Goal: Task Accomplishment & Management: Use online tool/utility

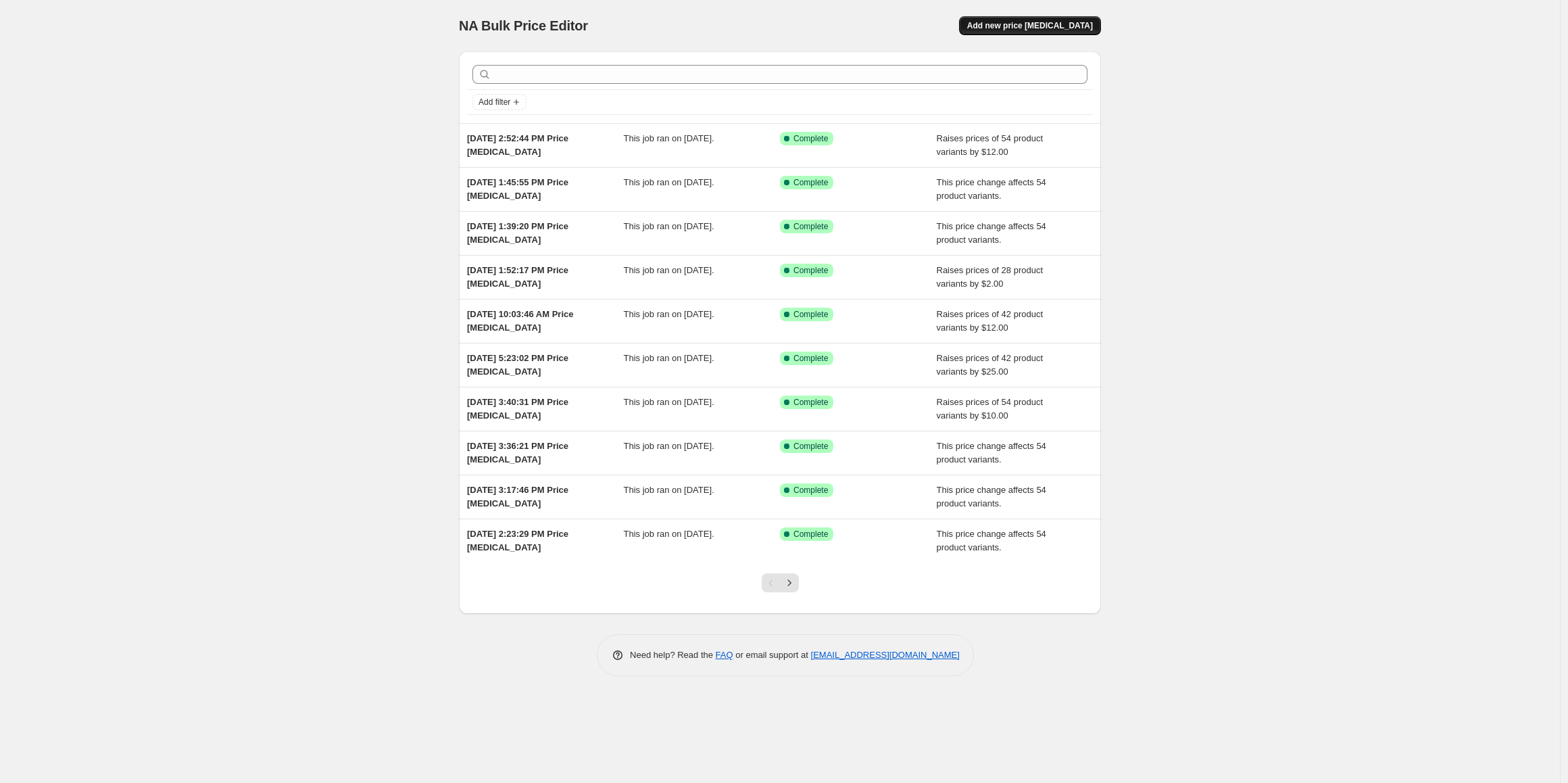
click at [1021, 29] on span "Add new price [MEDICAL_DATA]" at bounding box center [1029, 26] width 126 height 11
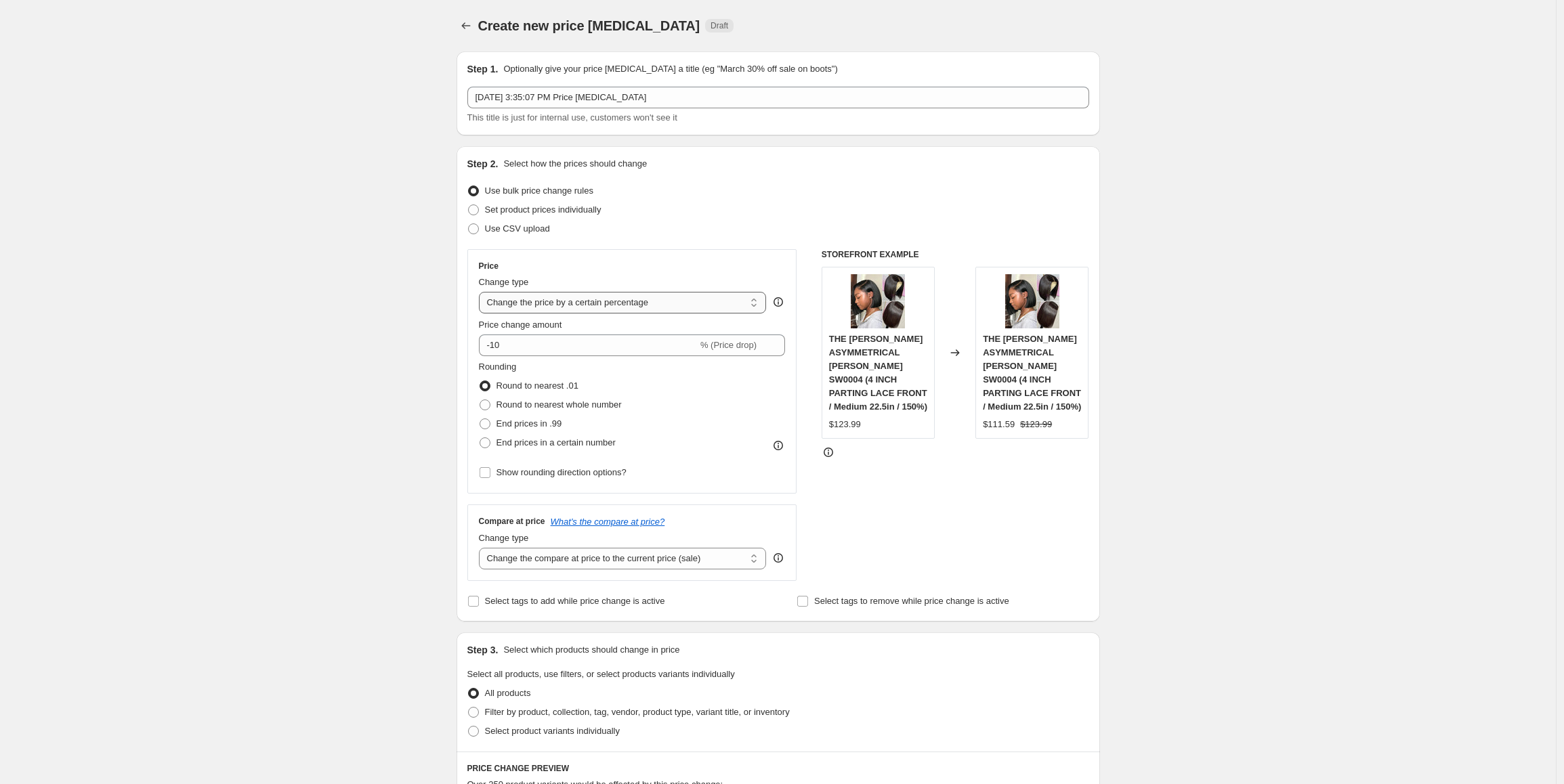
click at [529, 301] on select "Change the price to a certain amount Change the price by a certain amount Chang…" at bounding box center [623, 302] width 288 height 21
select select "no_change"
click at [482, 292] on select "Change the price to a certain amount Change the price by a certain amount Chang…" at bounding box center [623, 302] width 288 height 21
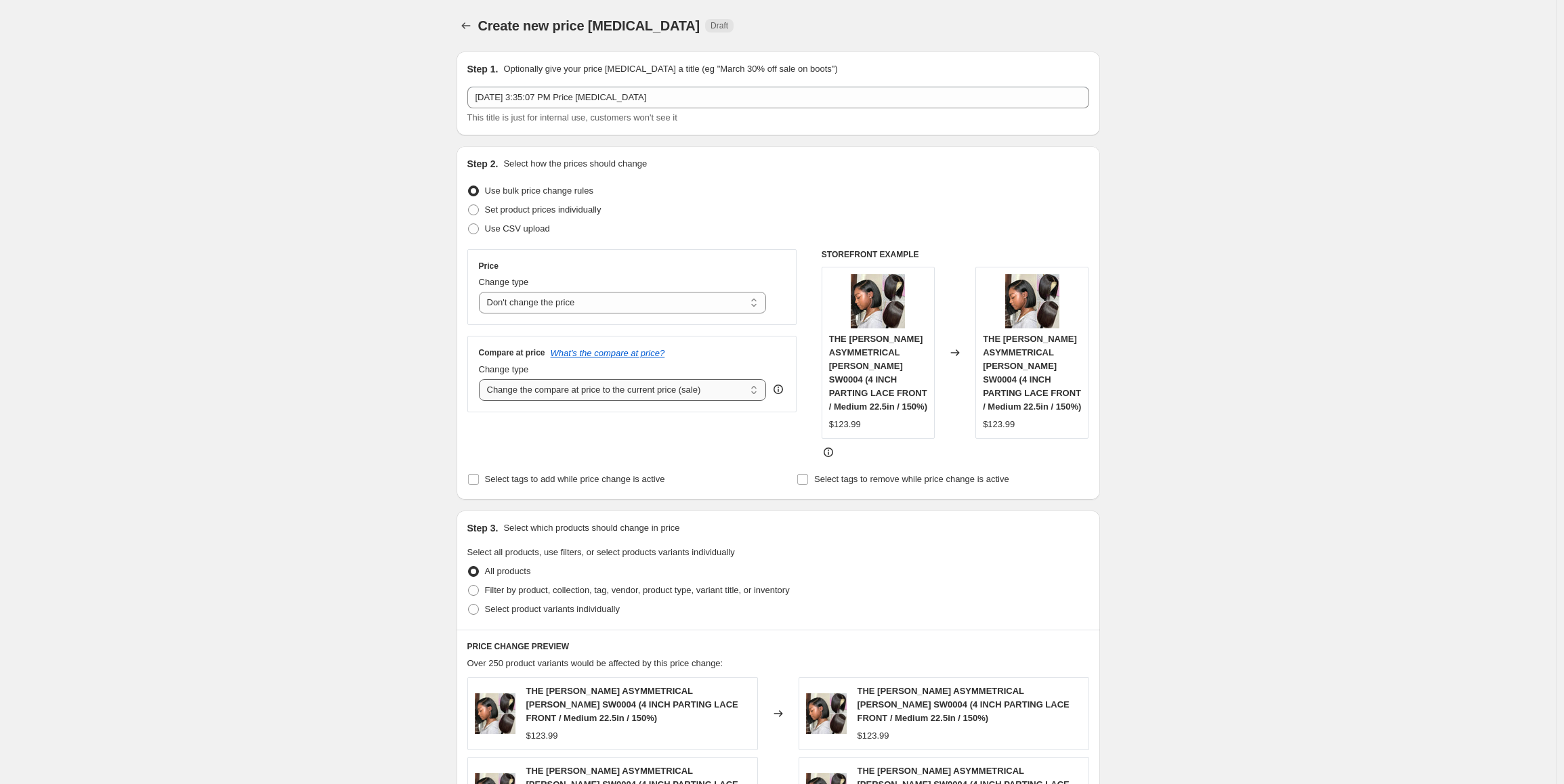
click at [553, 394] on select "Change the compare at price to the current price (sale) Change the compare at p…" at bounding box center [623, 390] width 288 height 21
select select "pp"
click at [482, 379] on select "Change the compare at price to the current price (sale) Change the compare at p…" at bounding box center [623, 390] width 288 height 21
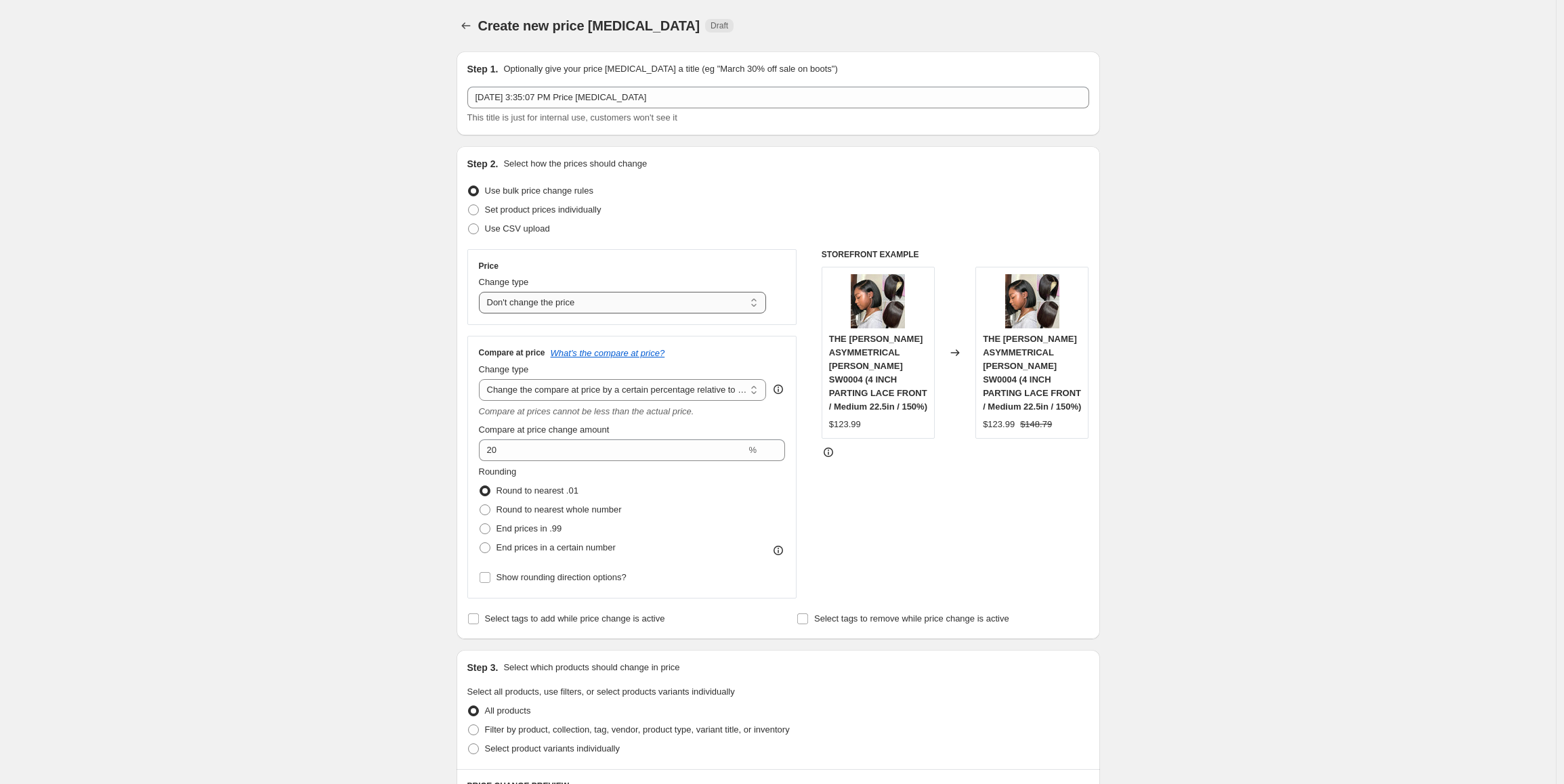
click at [563, 303] on select "Change the price to a certain amount Change the price by a certain amount Chang…" at bounding box center [623, 302] width 288 height 21
select select "by"
click at [482, 292] on select "Change the price to a certain amount Change the price by a certain amount Chang…" at bounding box center [623, 302] width 288 height 21
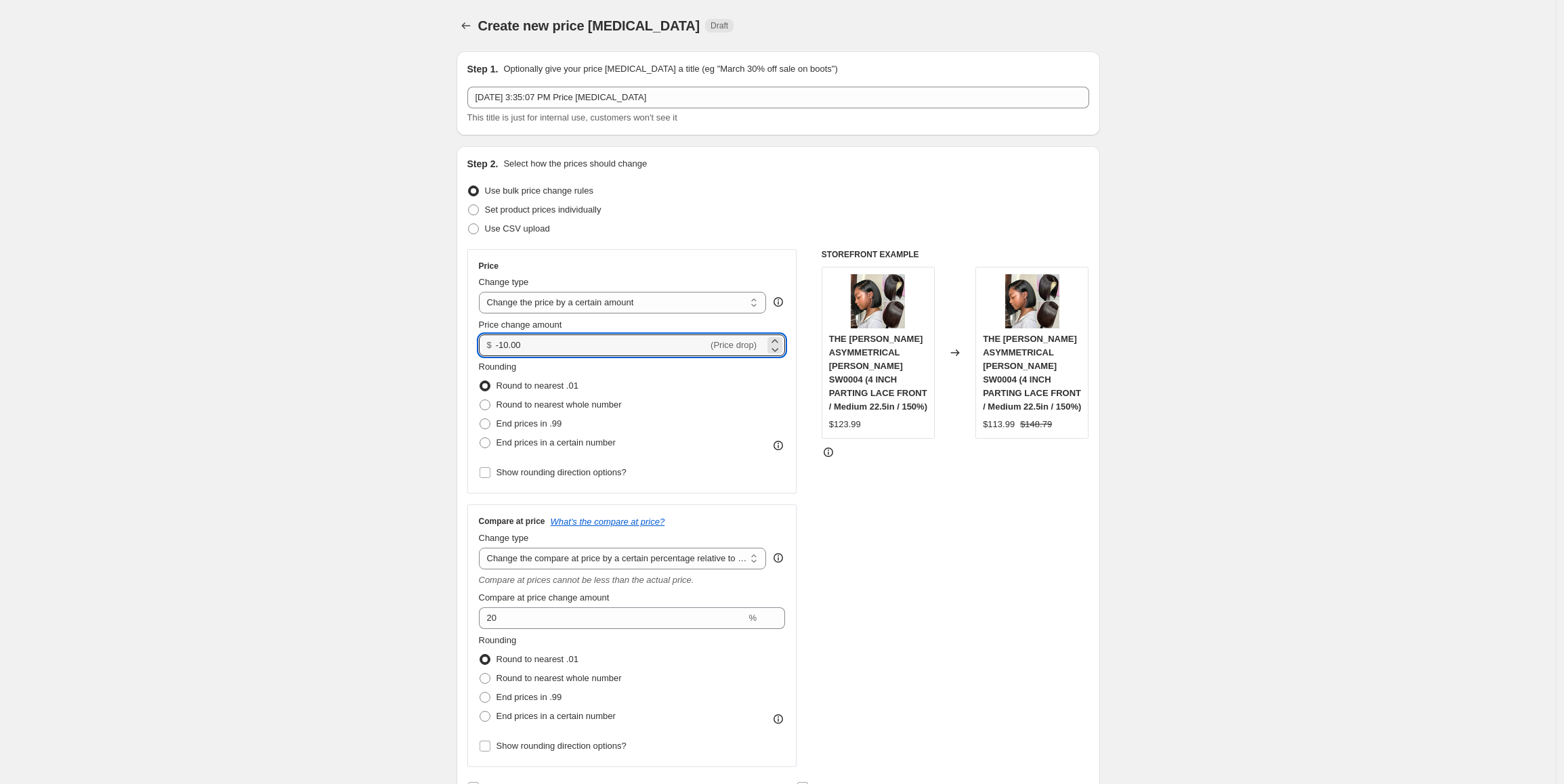
drag, startPoint x: 533, startPoint y: 351, endPoint x: 480, endPoint y: 355, distance: 53.2
click at [480, 355] on div "Price Change type Change the price to a certain amount Change the price by a ce…" at bounding box center [632, 371] width 330 height 244
type input "20.00"
click at [526, 427] on span "End prices in .99" at bounding box center [529, 423] width 65 height 10
click at [480, 420] on input "End prices in .99" at bounding box center [479, 419] width 1 height 1
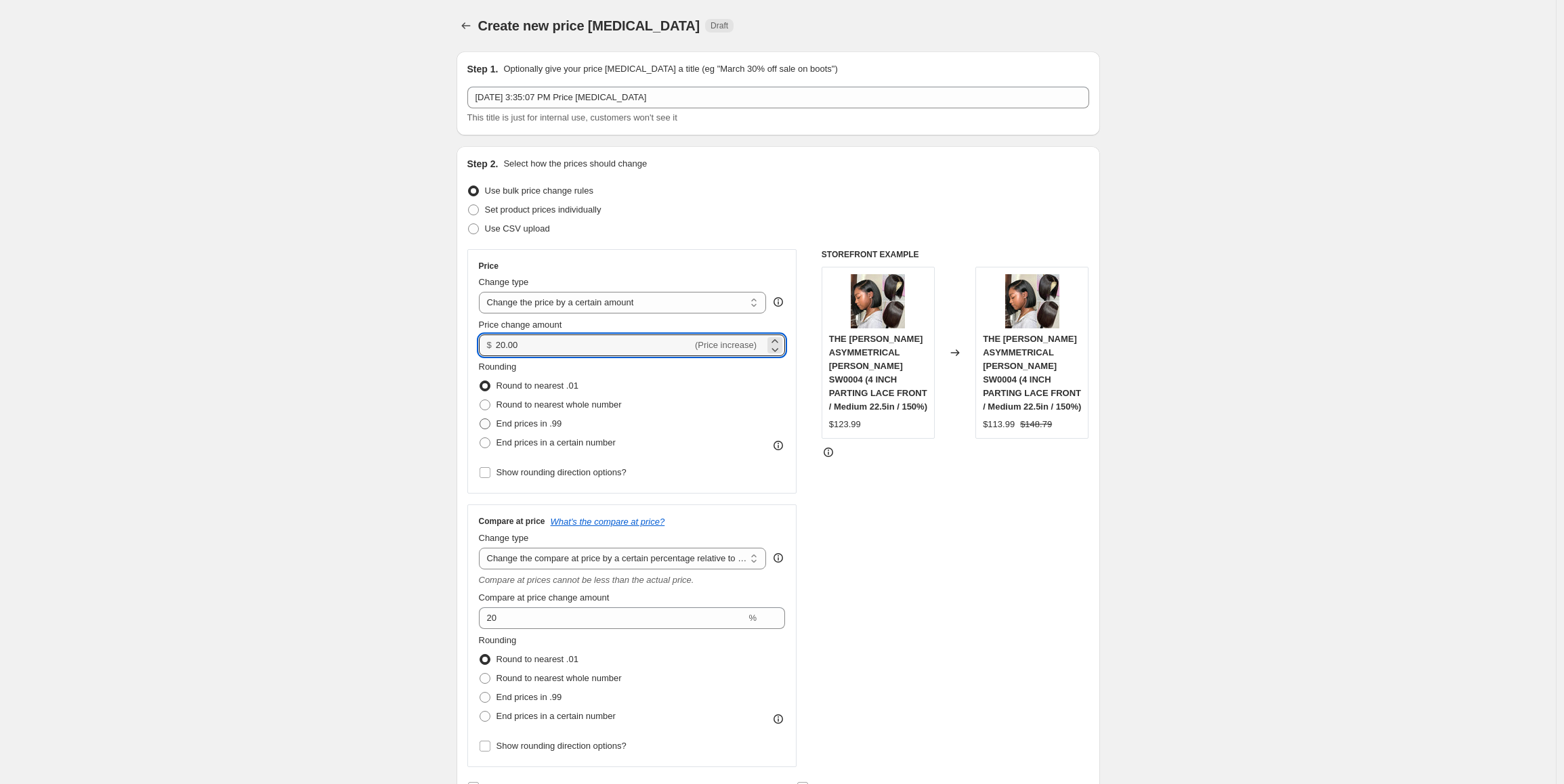
radio input "true"
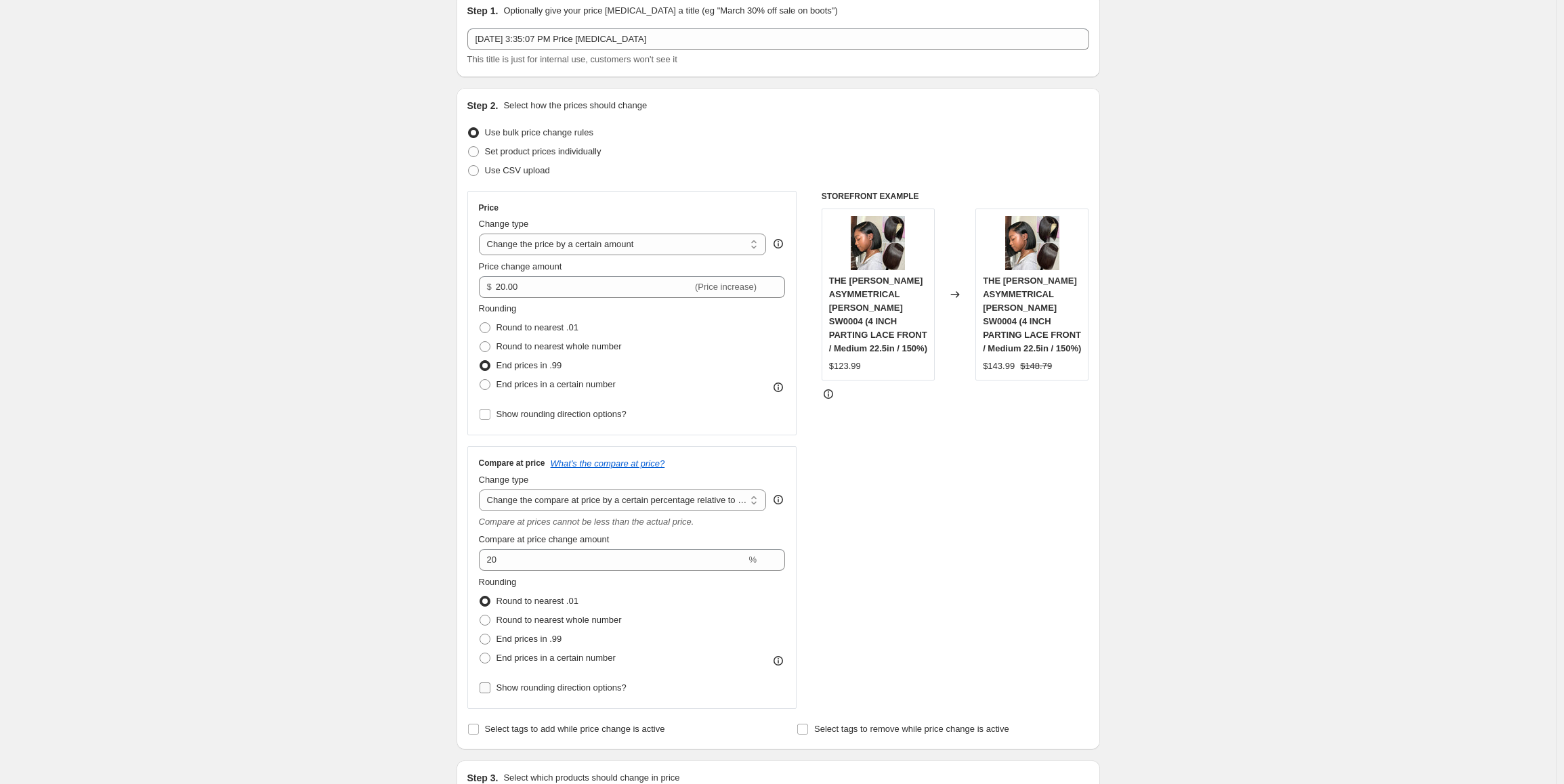
scroll to position [203, 0]
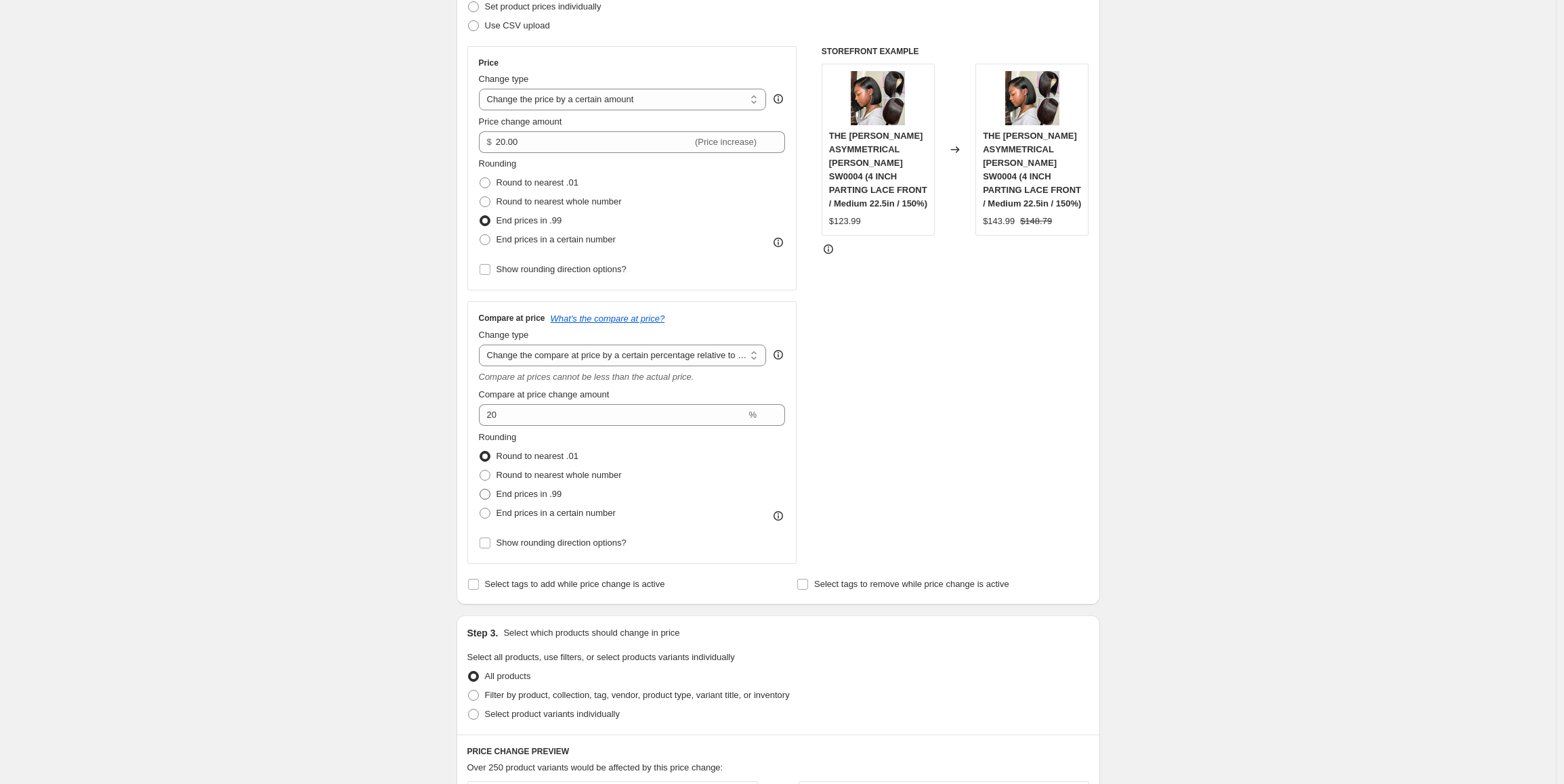
click at [553, 497] on span "End prices in .99" at bounding box center [529, 493] width 65 height 10
click at [480, 489] on input "End prices in .99" at bounding box center [479, 488] width 1 height 1
radio input "true"
click at [1241, 506] on div "Create new price [MEDICAL_DATA]. This page is ready Create new price [MEDICAL_D…" at bounding box center [778, 612] width 1556 height 1630
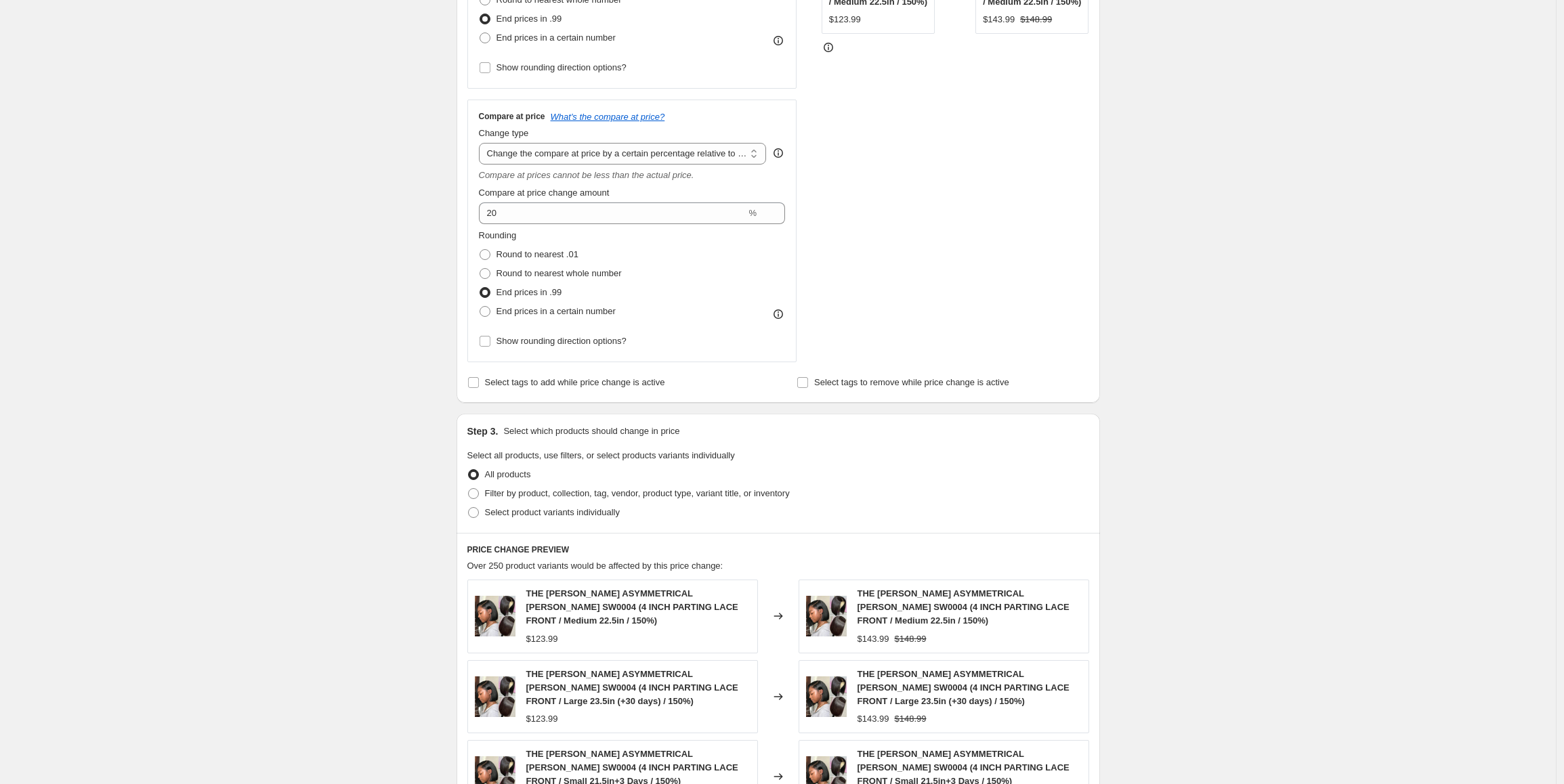
scroll to position [406, 0]
drag, startPoint x: 667, startPoint y: 490, endPoint x: 682, endPoint y: 489, distance: 15.0
click at [669, 490] on span "Filter by product, collection, tag, vendor, product type, variant title, or inv…" at bounding box center [637, 491] width 305 height 10
click at [761, 500] on label "Filter by product, collection, tag, vendor, product type, variant title, or inv…" at bounding box center [629, 492] width 323 height 19
click at [469, 488] on input "Filter by product, collection, tag, vendor, product type, variant title, or inv…" at bounding box center [468, 487] width 1 height 1
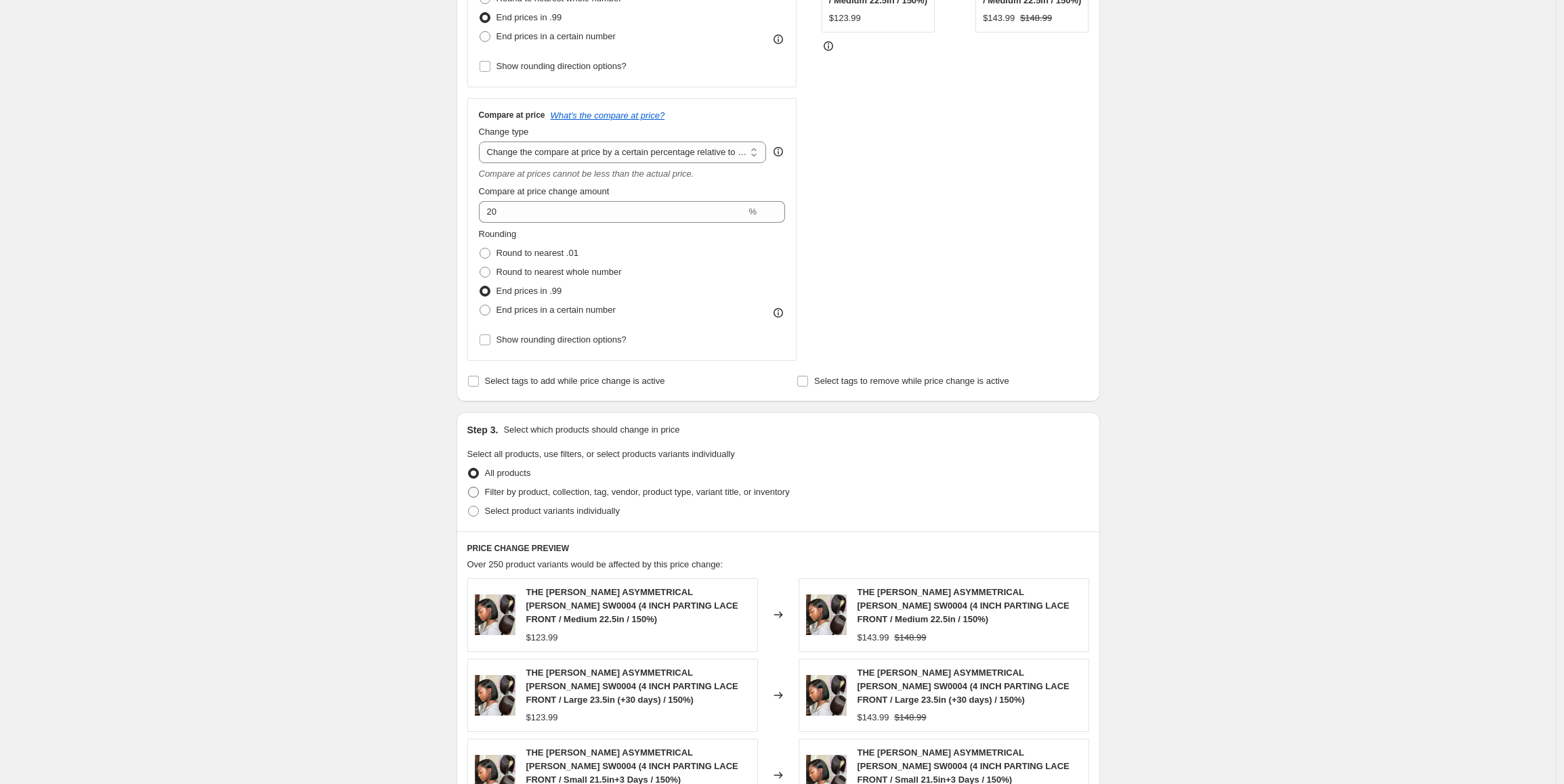
radio input "true"
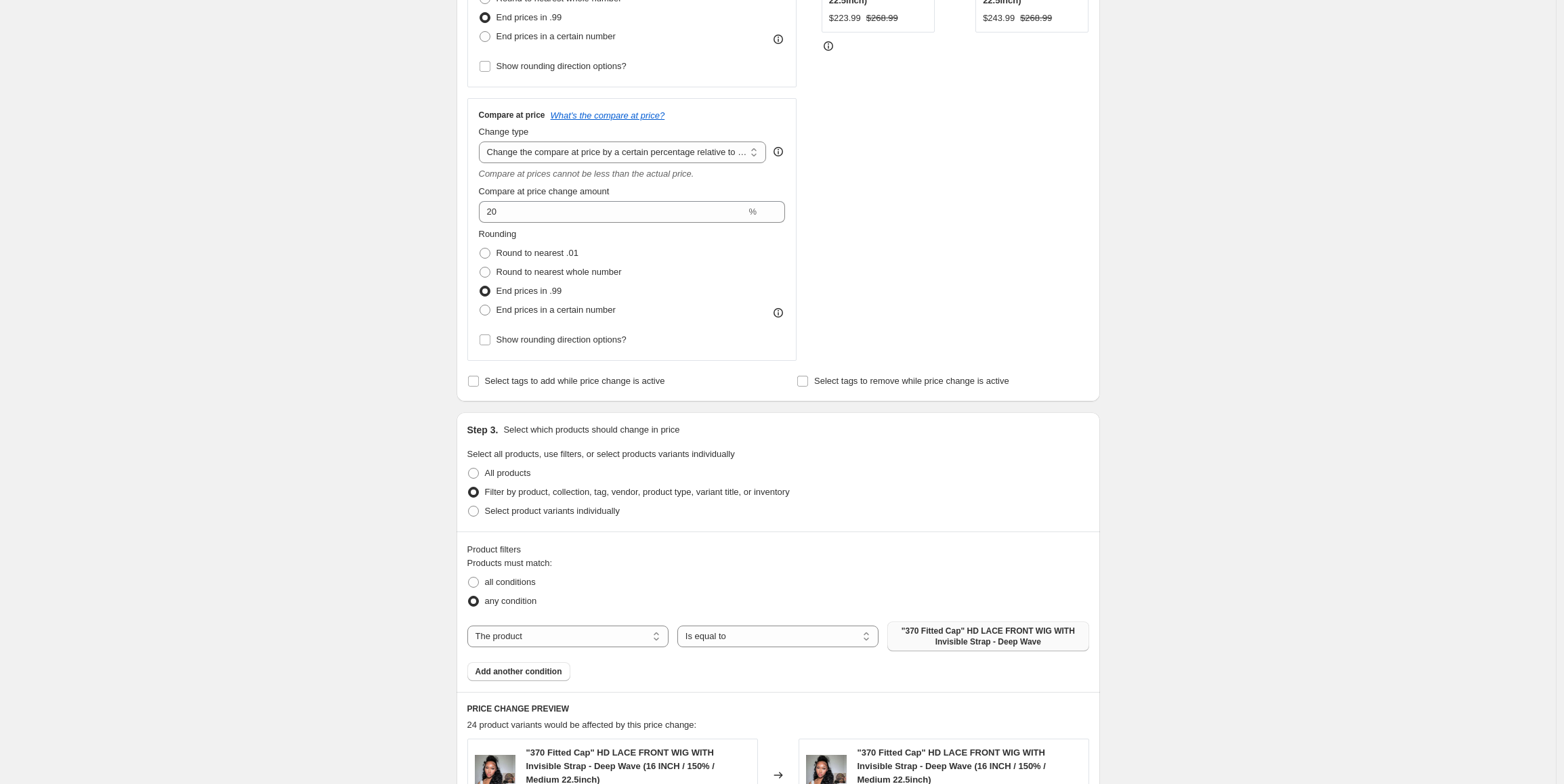
click at [959, 639] on span ""370 Fitted Cap" HD LACE FRONT WIG WITH Invisible Strap - Deep Wave" at bounding box center [988, 636] width 185 height 21
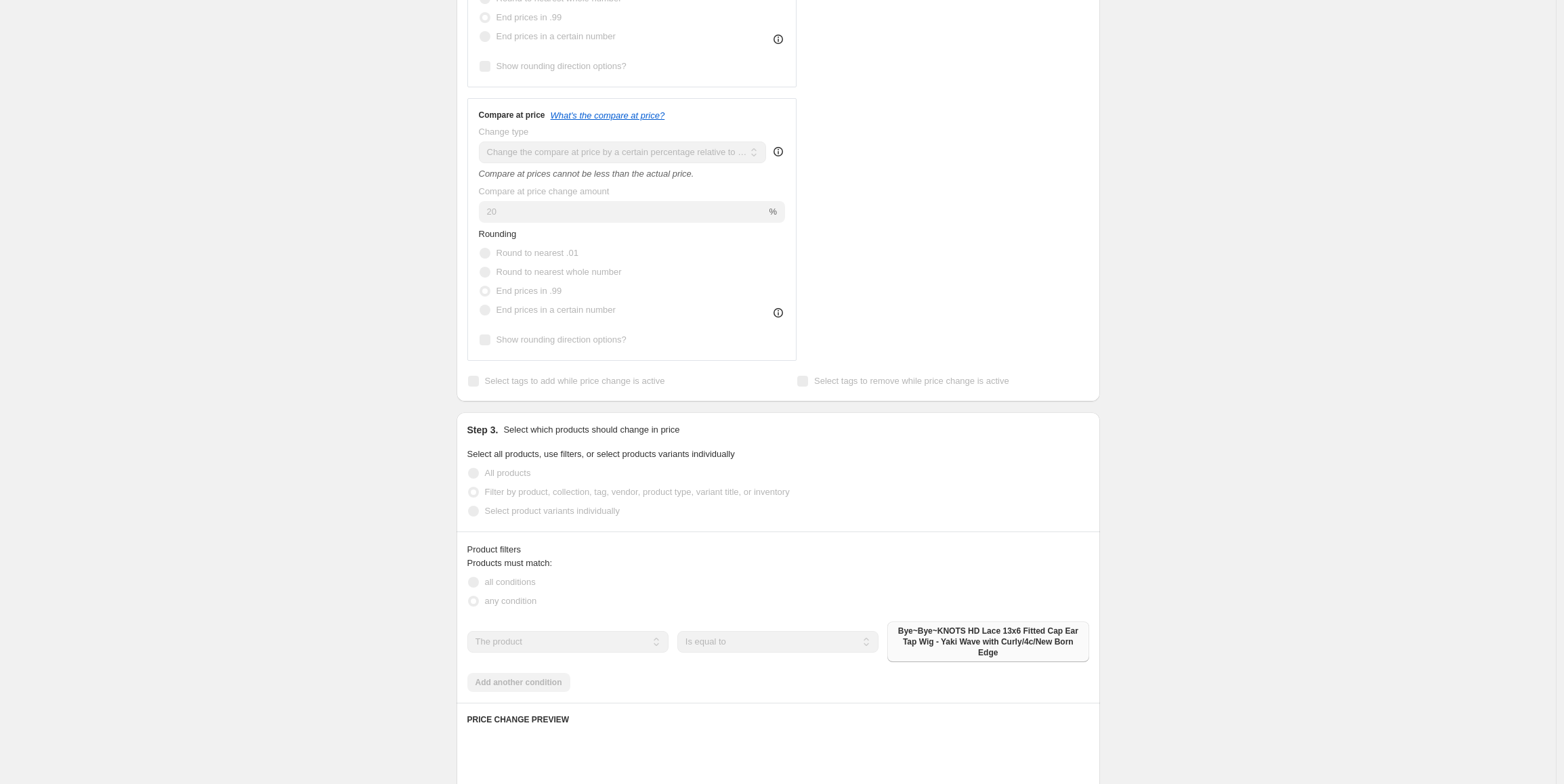
click at [325, 499] on div "Create new price [MEDICAL_DATA]. This page is ready Create new price [MEDICAL_D…" at bounding box center [778, 448] width 1556 height 1711
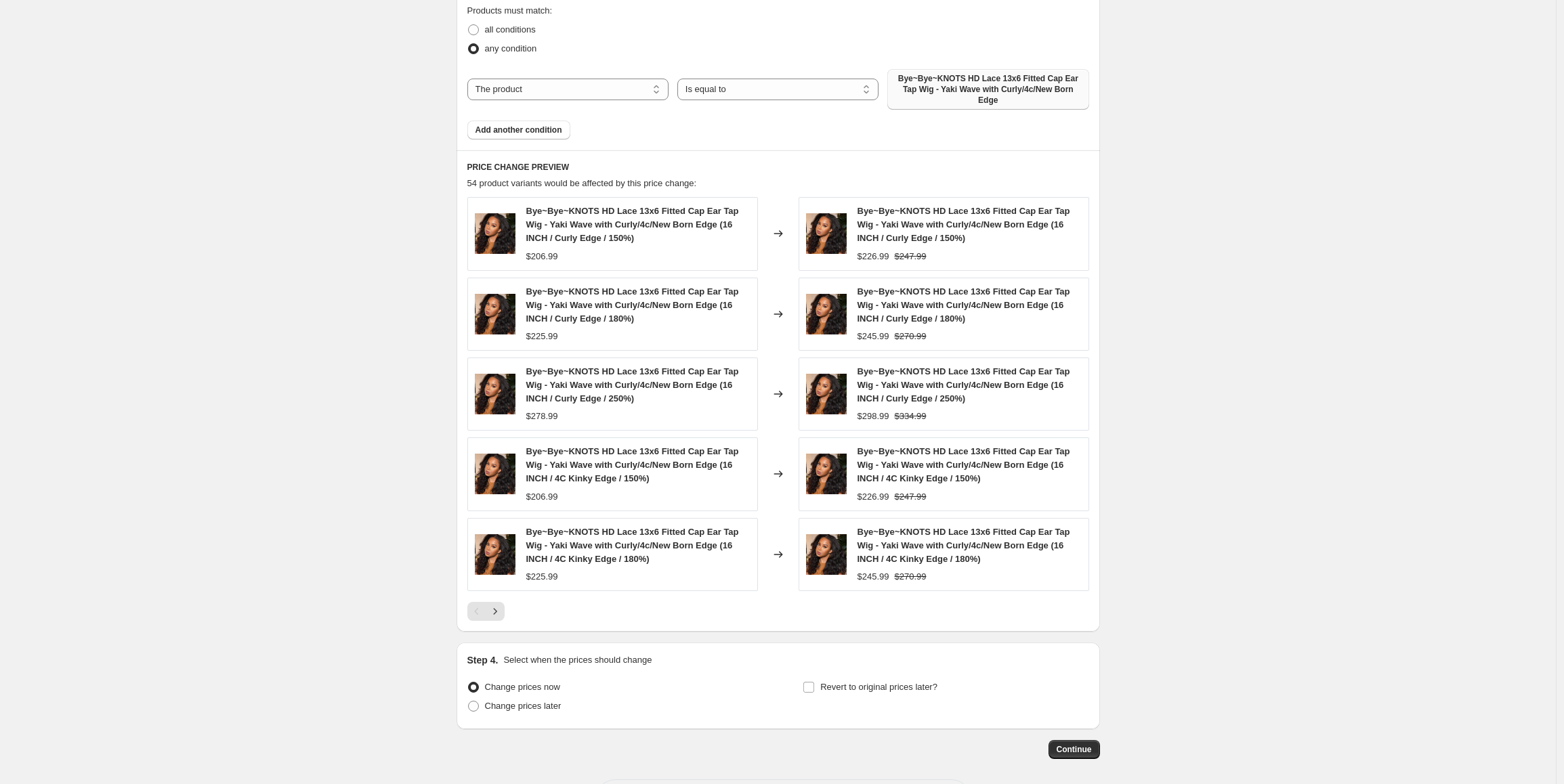
scroll to position [1016, 0]
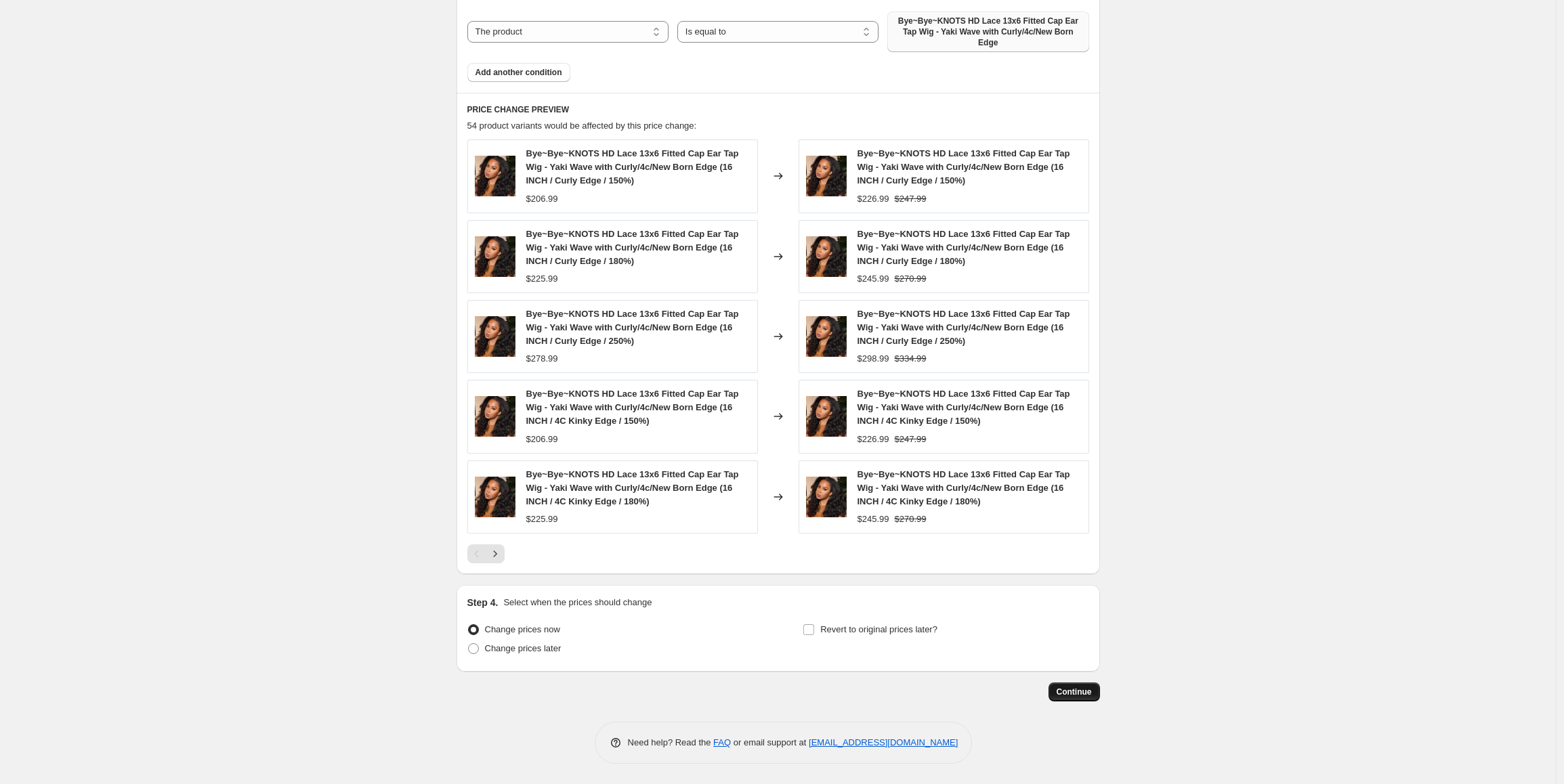
click at [1086, 698] on button "Continue" at bounding box center [1073, 692] width 51 height 19
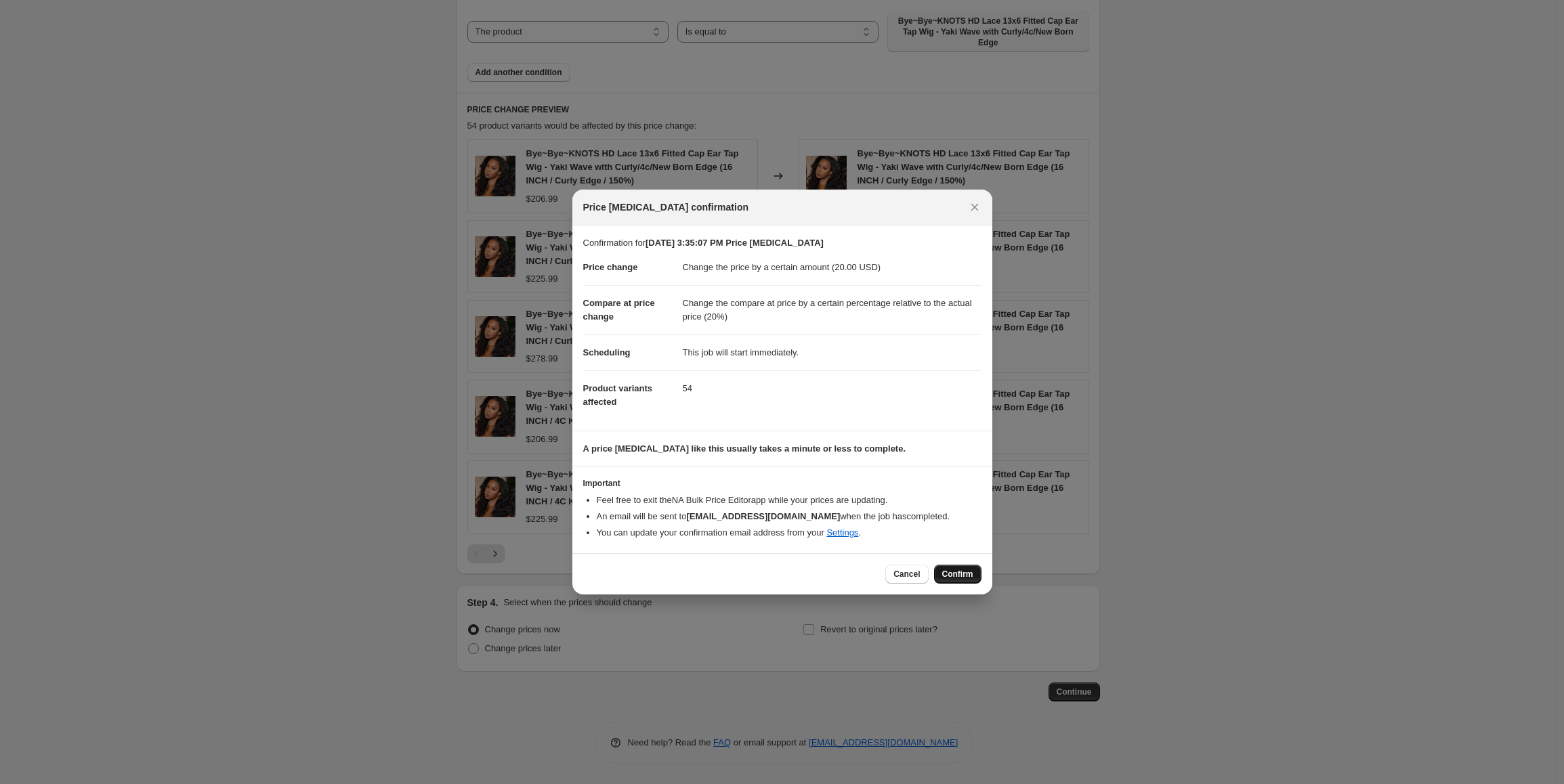
click at [950, 572] on span "Confirm" at bounding box center [957, 574] width 31 height 11
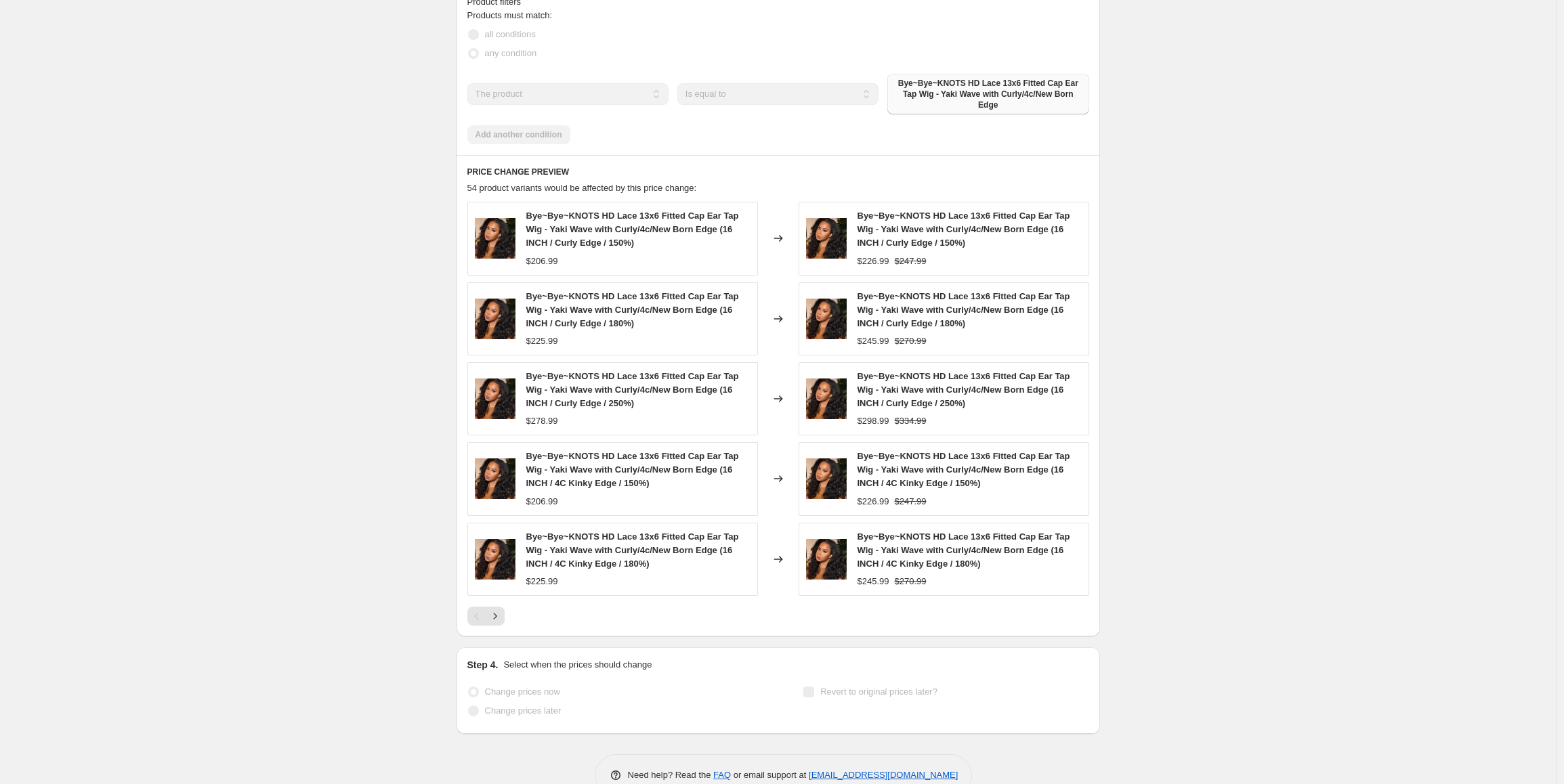
scroll to position [1052, 0]
